Goal: Information Seeking & Learning: Learn about a topic

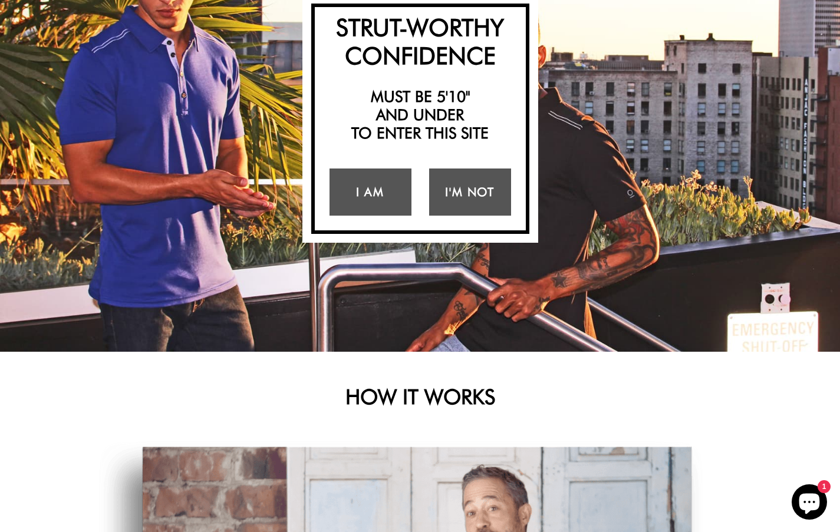
scroll to position [187, 0]
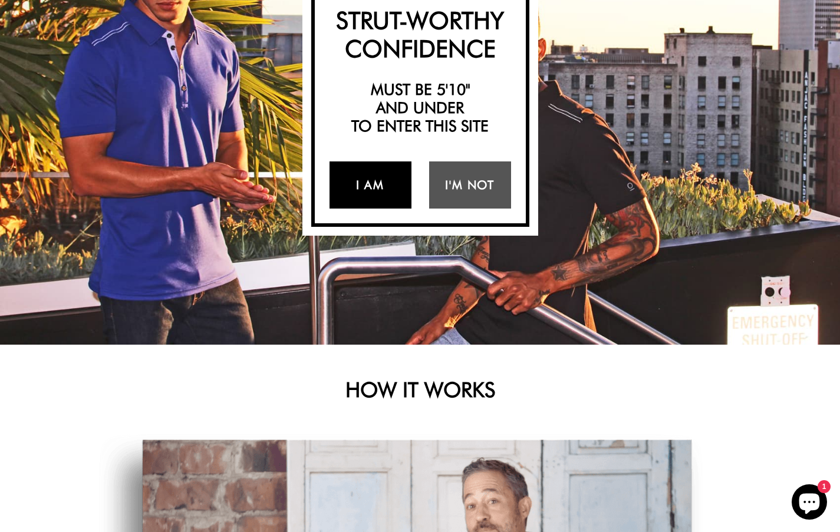
click at [390, 185] on link "I Am" at bounding box center [370, 184] width 82 height 47
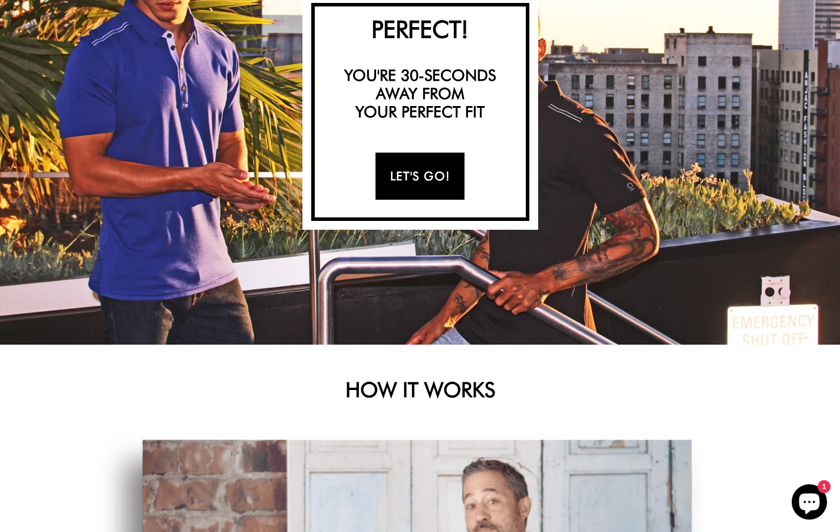
click at [394, 185] on link "Let's Go!" at bounding box center [419, 176] width 89 height 47
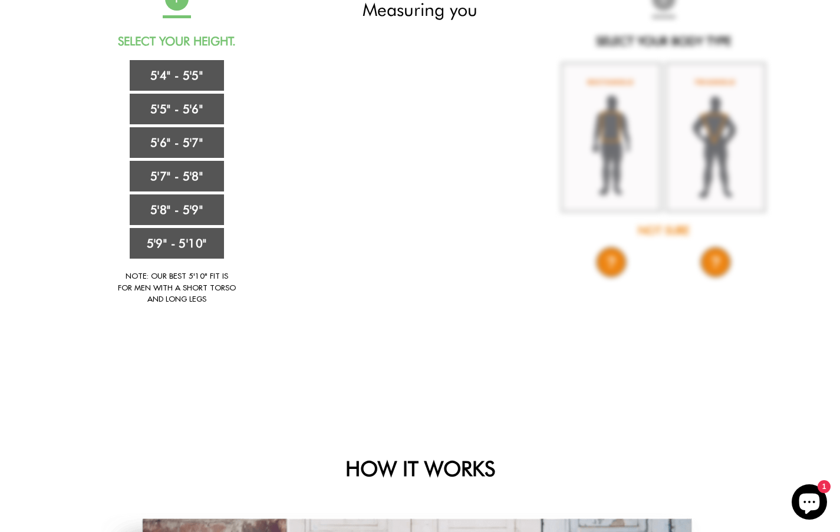
scroll to position [103, 0]
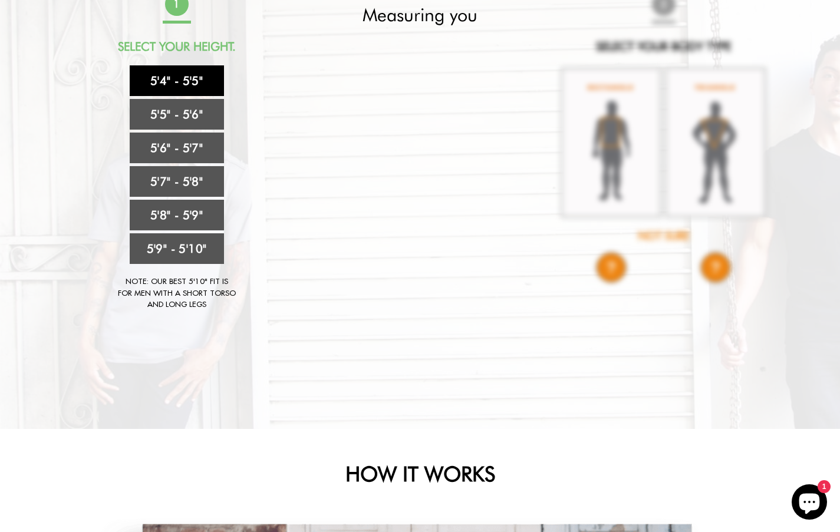
click at [181, 77] on link "5'4" - 5'5"" at bounding box center [177, 80] width 94 height 31
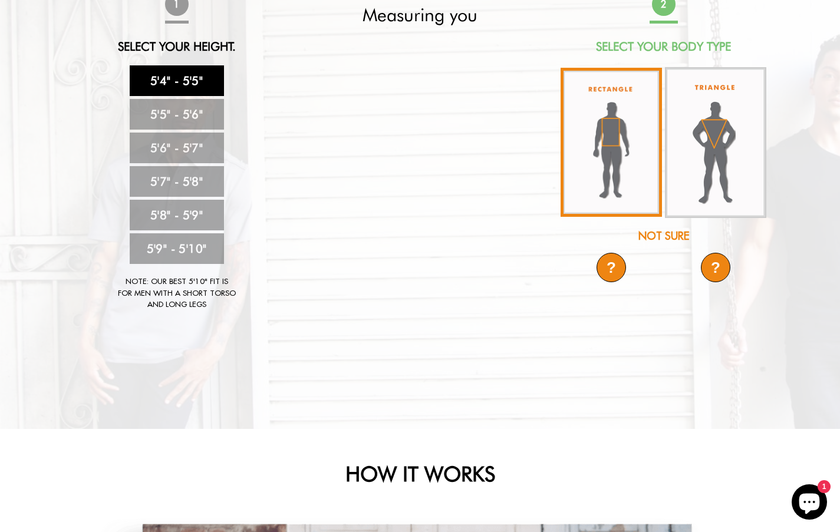
click at [619, 123] on img at bounding box center [610, 142] width 101 height 149
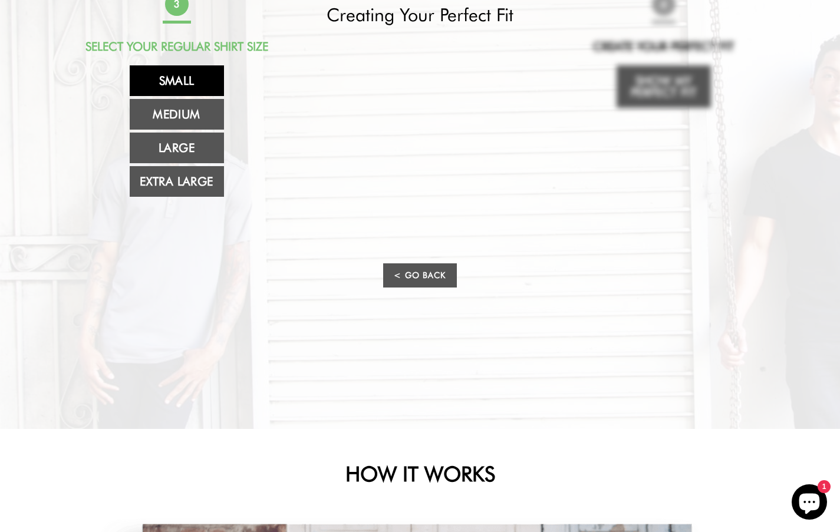
click at [184, 80] on link "Small" at bounding box center [177, 80] width 94 height 31
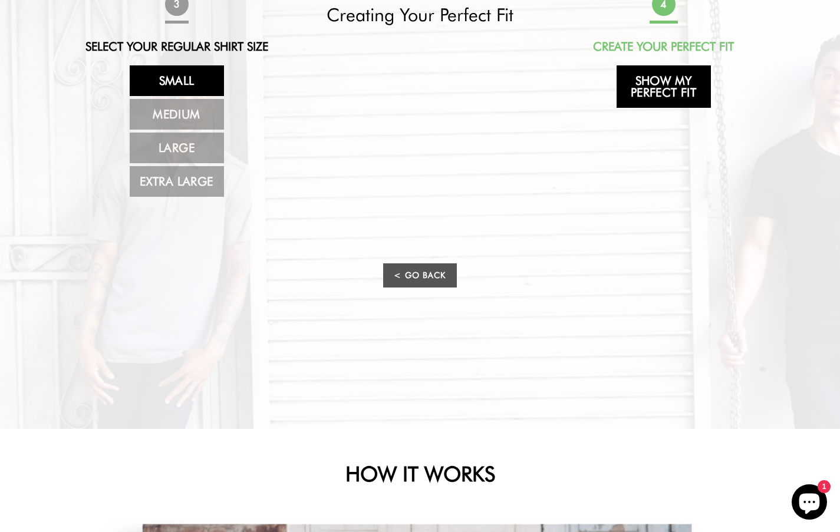
click at [655, 85] on link "Show My Perfect Fit" at bounding box center [663, 86] width 94 height 42
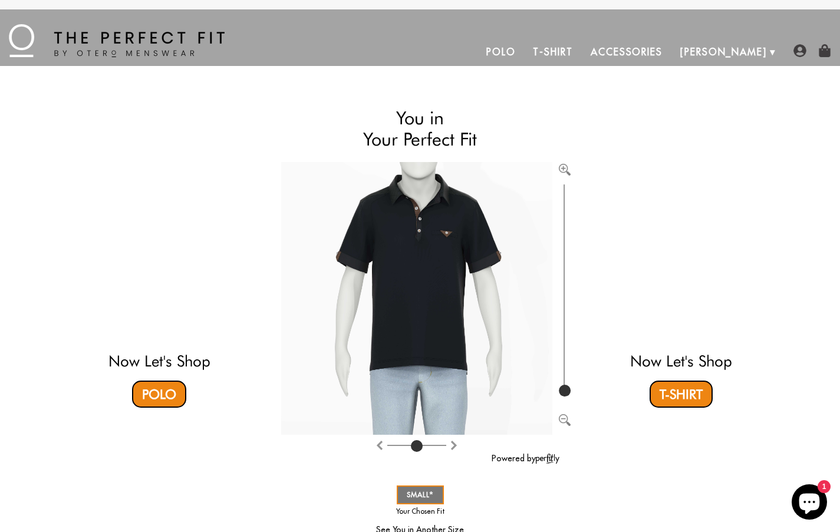
scroll to position [0, 0]
click at [671, 51] on link "Accessories" at bounding box center [626, 52] width 90 height 28
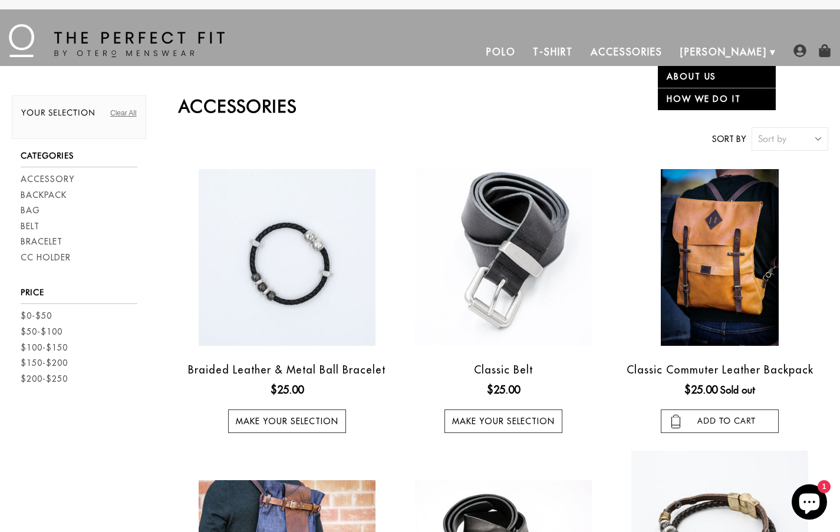
click at [705, 72] on link "About Us" at bounding box center [716, 77] width 118 height 22
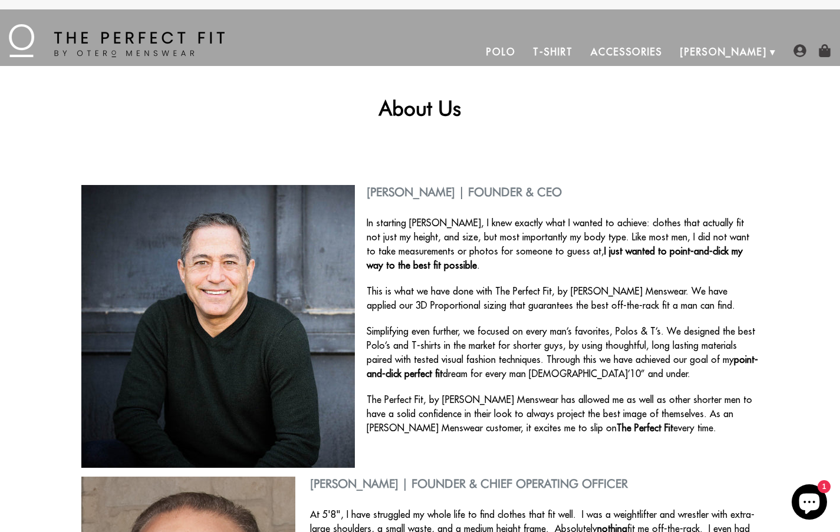
click at [524, 52] on link "Polo" at bounding box center [500, 52] width 47 height 28
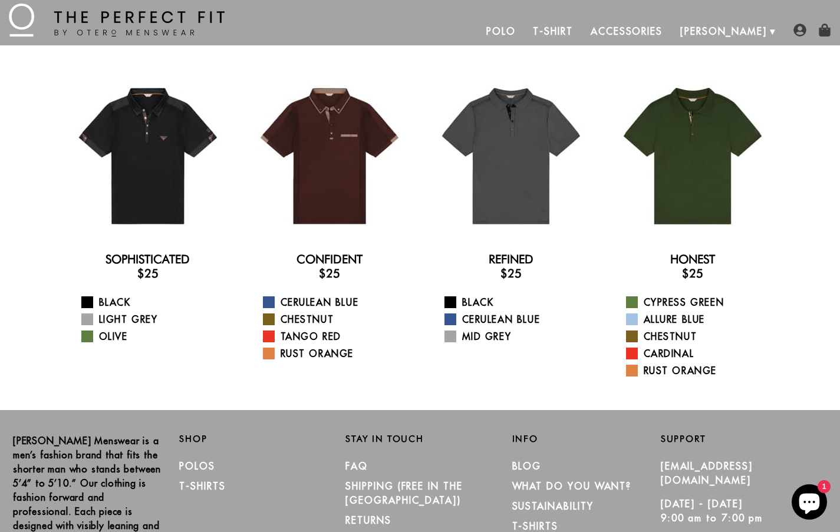
scroll to position [18, 0]
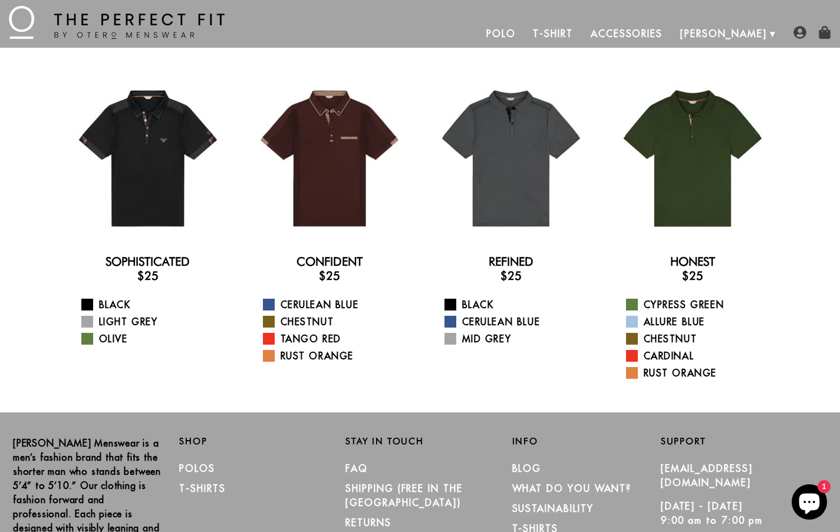
click at [581, 33] on link "T-Shirt" at bounding box center [552, 33] width 57 height 28
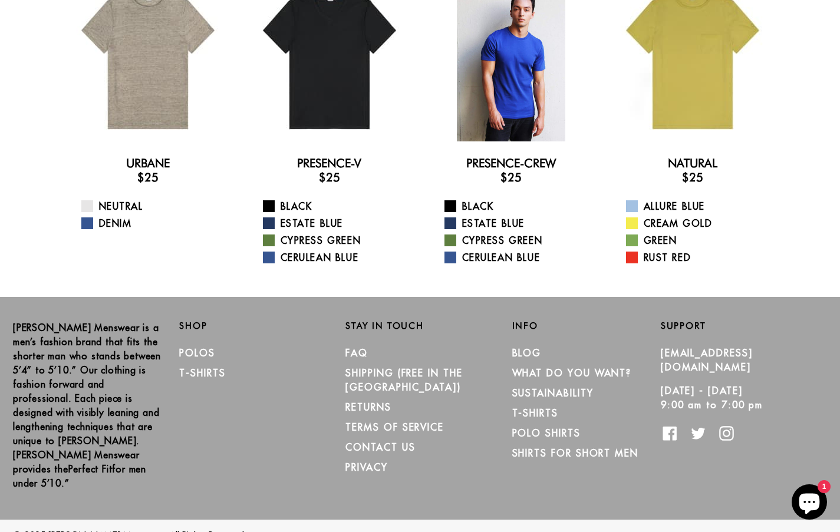
scroll to position [122, 0]
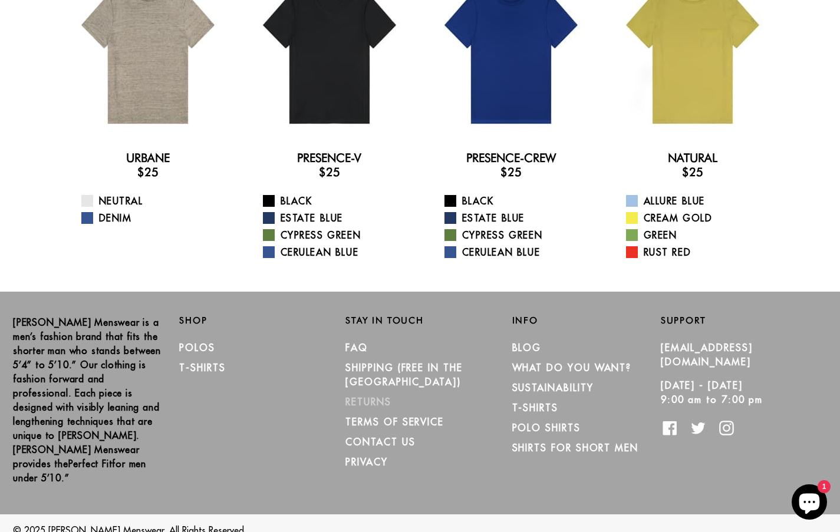
click at [368, 396] on link "RETURNS" at bounding box center [367, 402] width 45 height 12
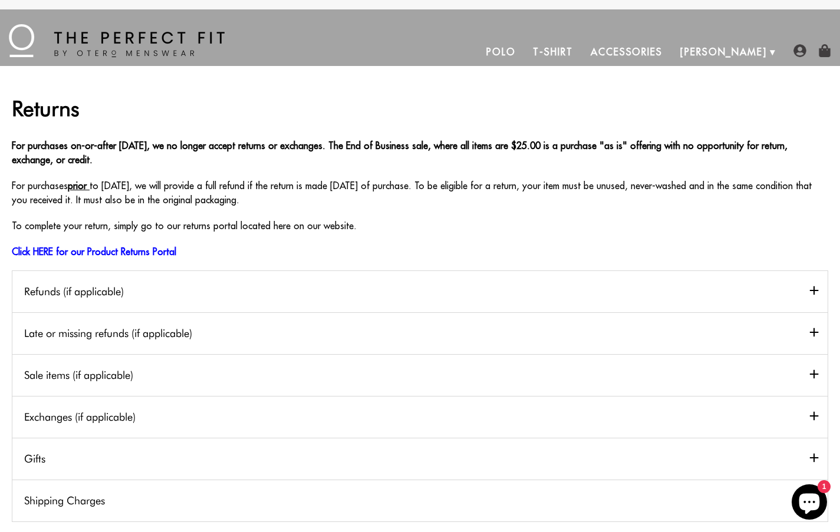
click at [815, 291] on h2 "Refunds (if applicable)" at bounding box center [419, 291] width 815 height 42
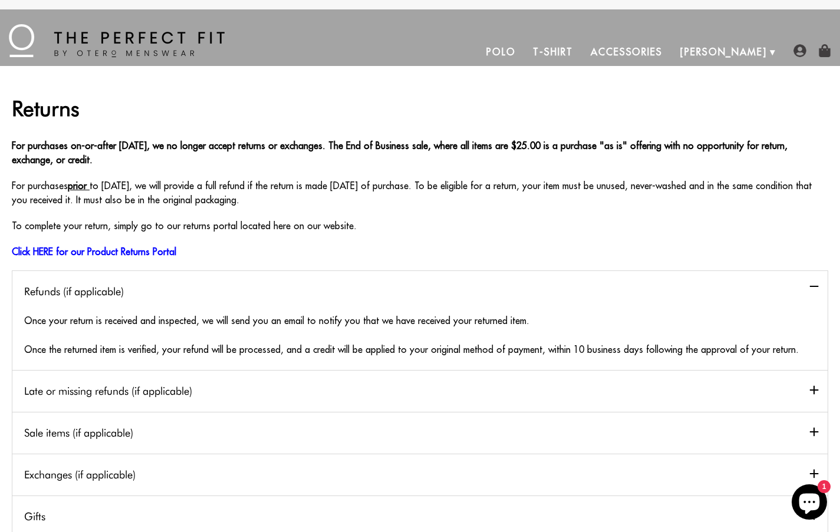
click at [814, 291] on h2 "Refunds (if applicable)" at bounding box center [419, 291] width 815 height 42
